Goal: Entertainment & Leisure: Consume media (video, audio)

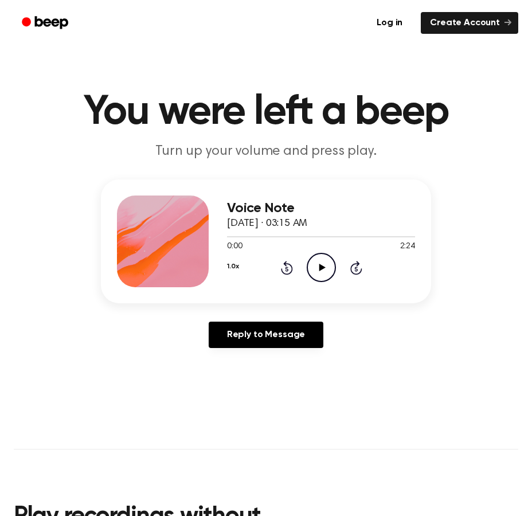
scroll to position [5, 0]
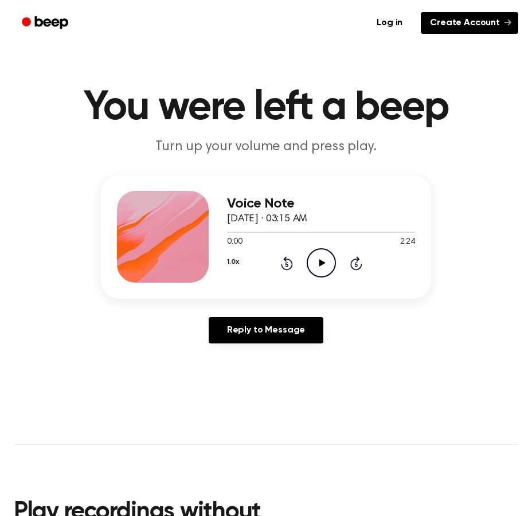
click at [457, 22] on link "Create Account" at bounding box center [469, 23] width 97 height 22
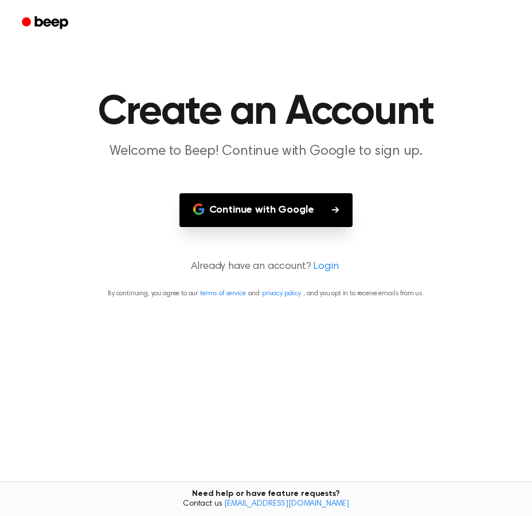
click at [314, 205] on button "Continue with Google" at bounding box center [266, 210] width 174 height 34
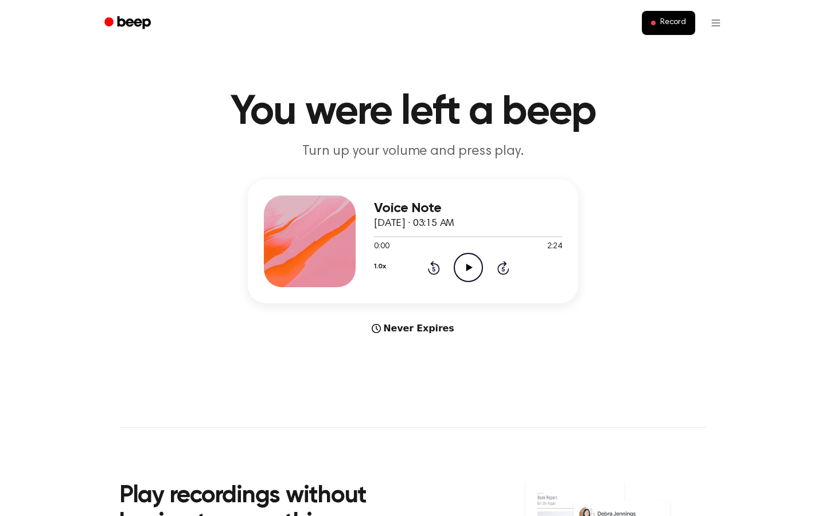
click at [398, 341] on main "You were left a beep Turn up your volume and press play. Voice Note October 8, …" at bounding box center [413, 342] width 826 height 685
click at [681, 17] on button "Record" at bounding box center [668, 23] width 53 height 24
click at [411, 150] on p "Turn up your volume and press play." at bounding box center [413, 151] width 440 height 19
click at [377, 146] on p "Turn up your volume and press play." at bounding box center [413, 151] width 440 height 19
click at [377, 145] on p "Turn up your volume and press play." at bounding box center [413, 151] width 440 height 19
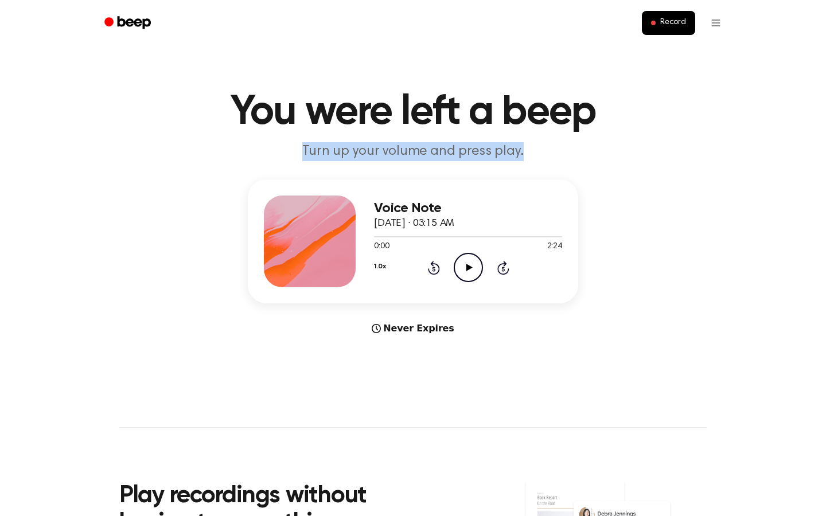
click at [377, 145] on p "Turn up your volume and press play." at bounding box center [413, 151] width 440 height 19
click at [479, 274] on icon "Play Audio" at bounding box center [468, 267] width 29 height 29
click at [469, 265] on icon at bounding box center [468, 267] width 5 height 7
click at [468, 270] on icon at bounding box center [469, 267] width 6 height 7
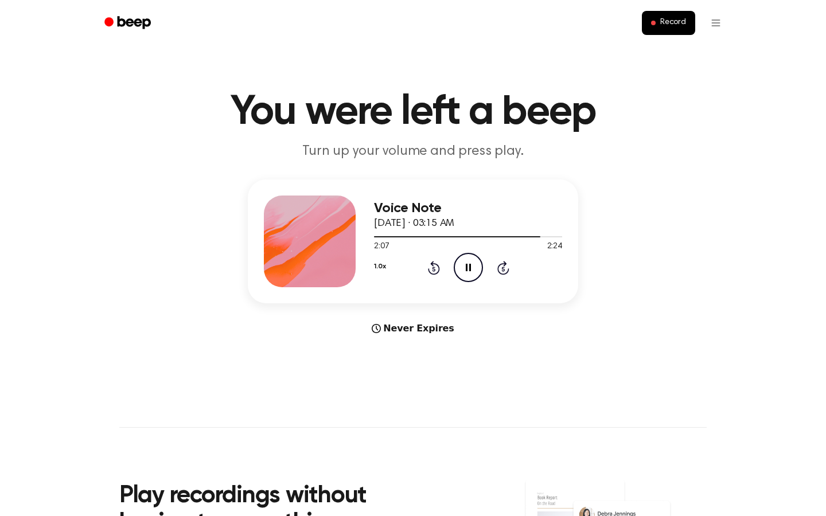
click at [467, 267] on icon "Pause Audio" at bounding box center [468, 267] width 29 height 29
click at [470, 266] on icon "Play Audio" at bounding box center [468, 267] width 29 height 29
click at [472, 272] on icon "Play Audio" at bounding box center [468, 267] width 29 height 29
click at [680, 199] on div "Voice Note October 8, 2025 · 03:15 AM 0:03 2:24 Your browser does not support t…" at bounding box center [413, 257] width 798 height 156
